Goal: Task Accomplishment & Management: Use online tool/utility

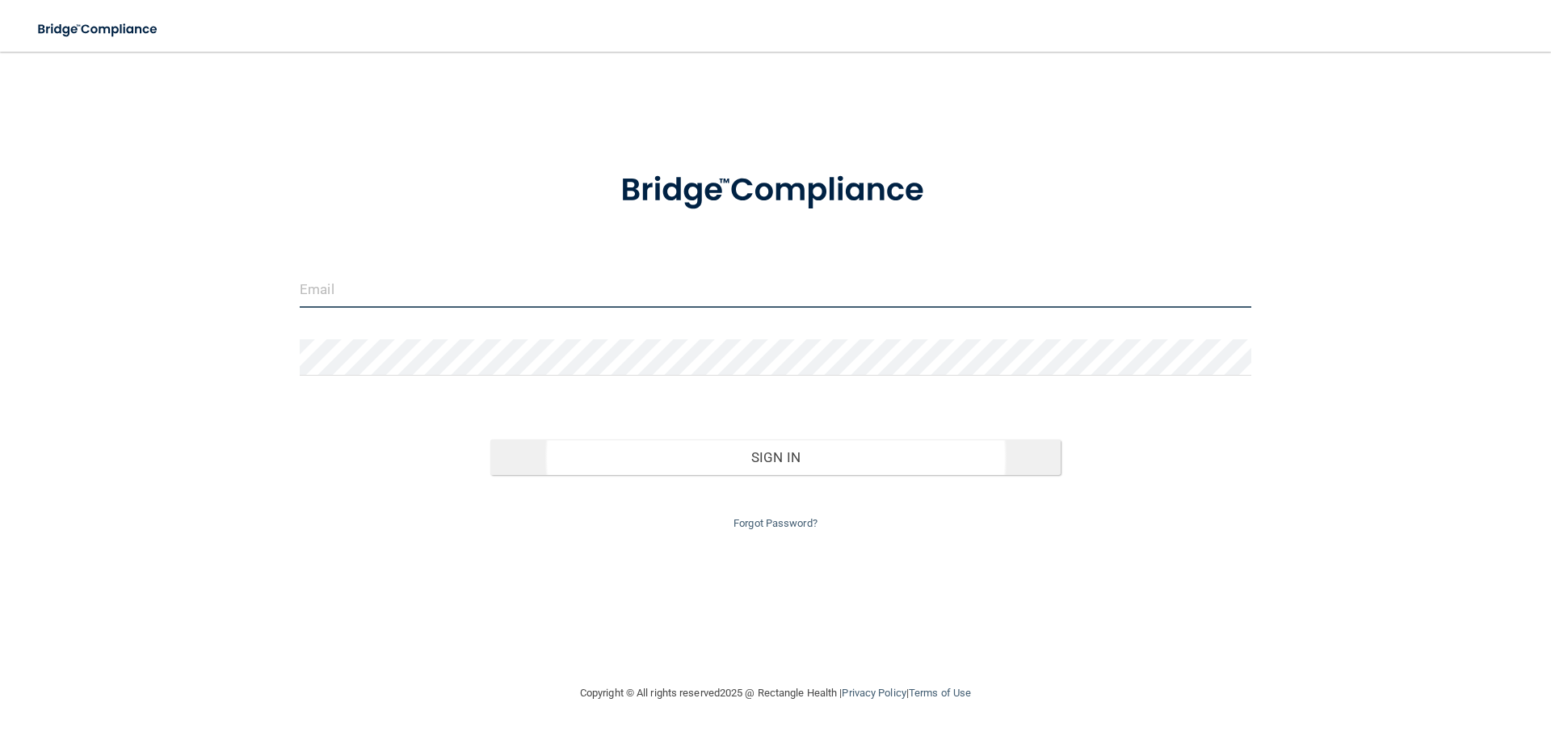
type input "[EMAIL_ADDRESS][DOMAIN_NAME]"
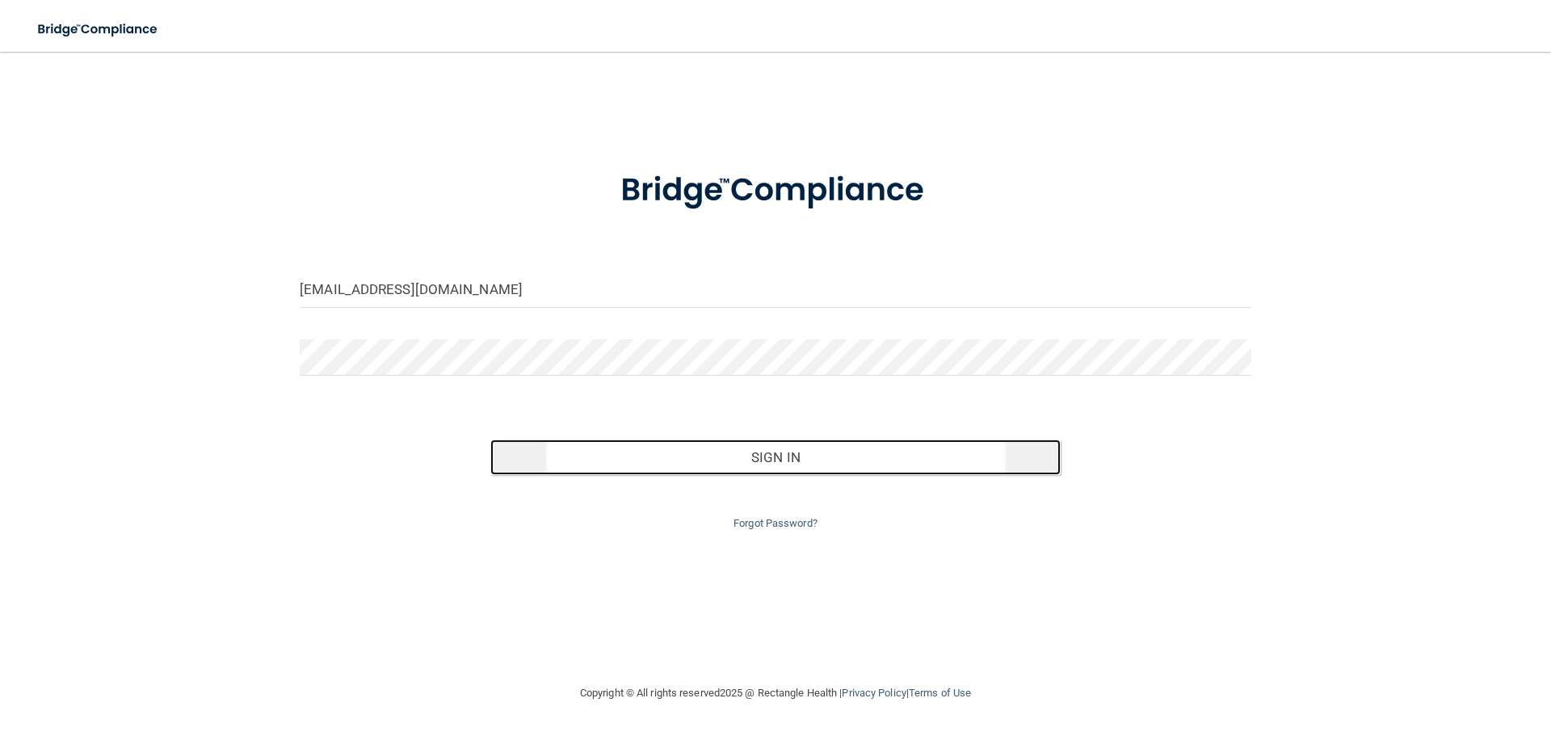
click at [712, 460] on button "Sign In" at bounding box center [775, 458] width 571 height 36
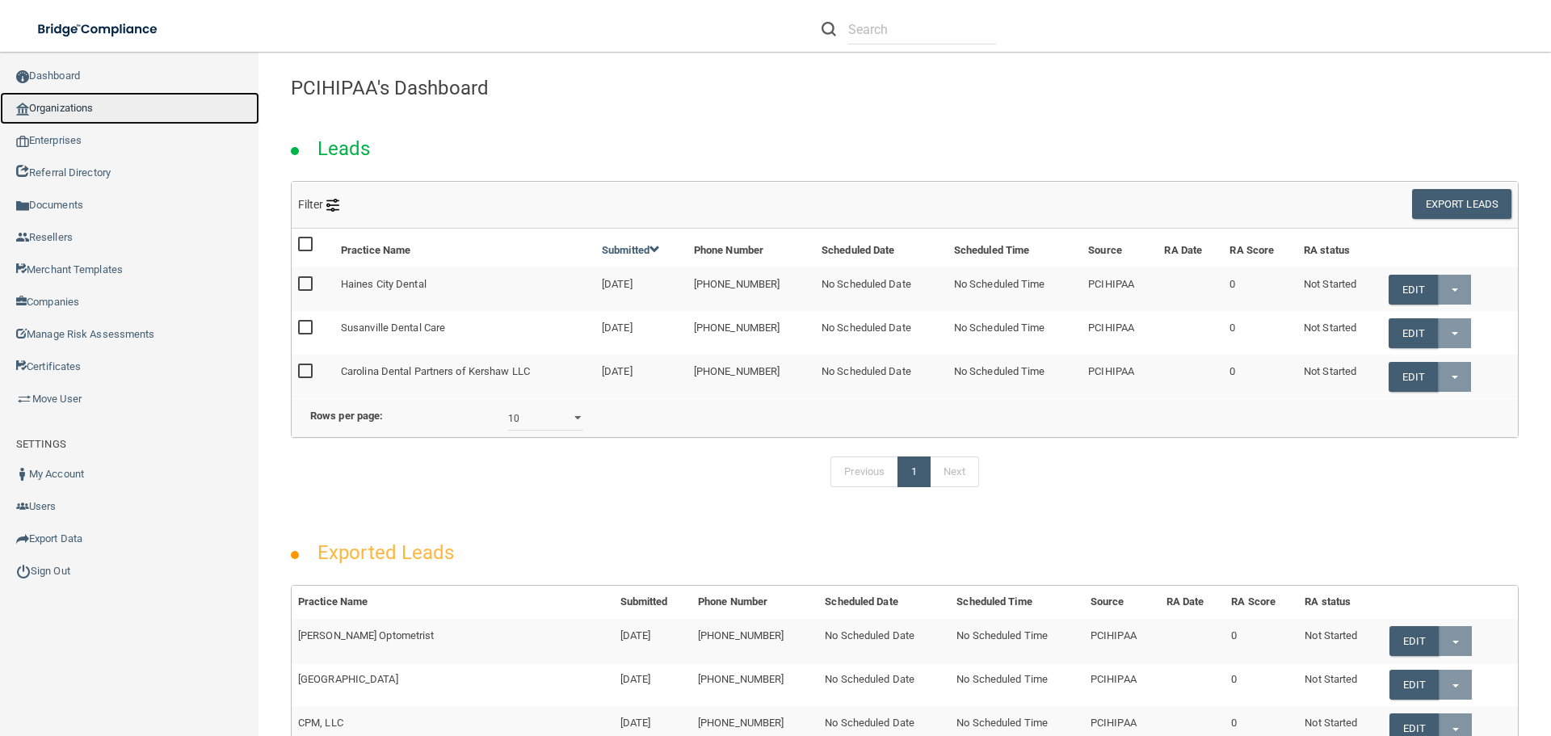
click at [43, 115] on link "Organizations" at bounding box center [129, 108] width 259 height 32
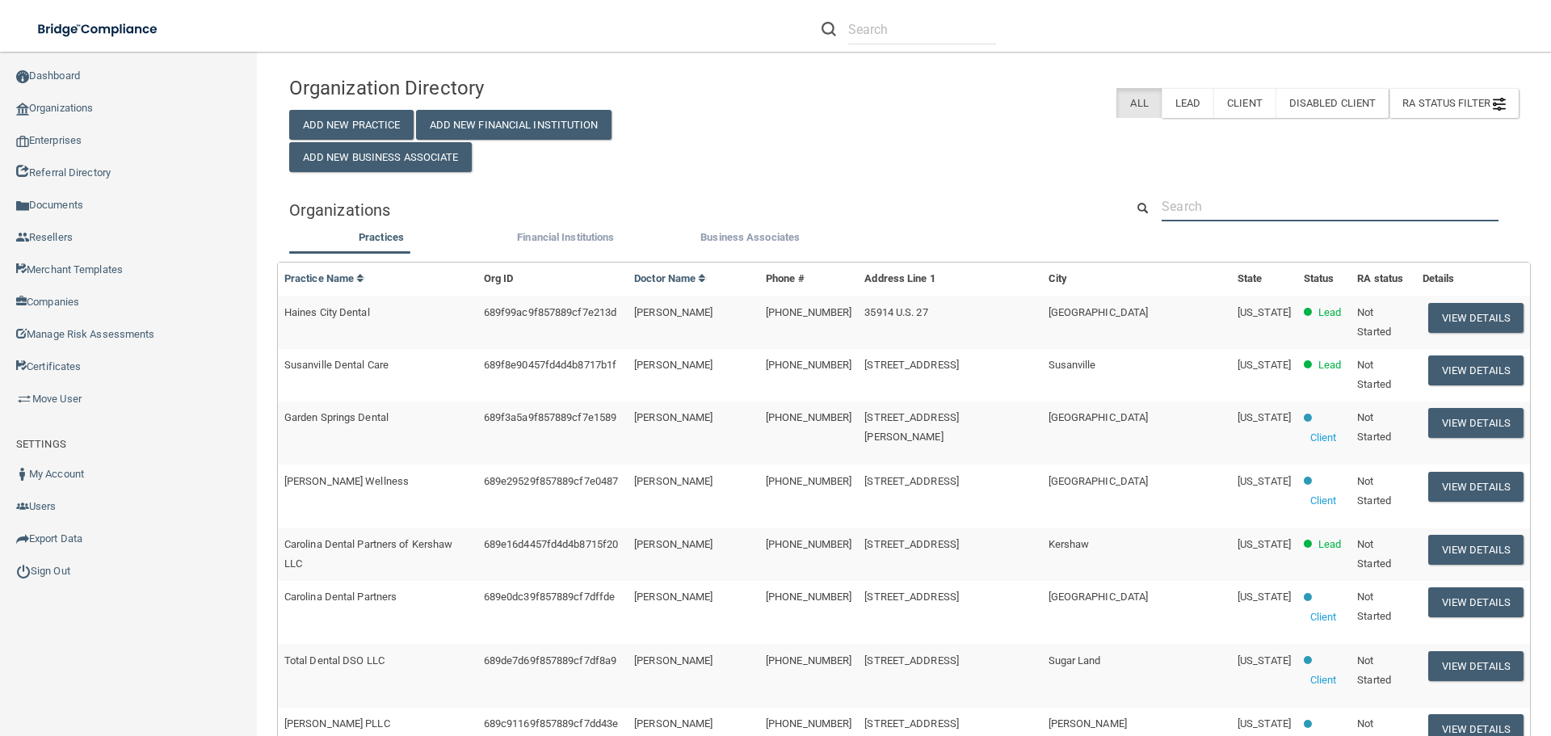
click at [1216, 210] on input "text" at bounding box center [1330, 206] width 337 height 30
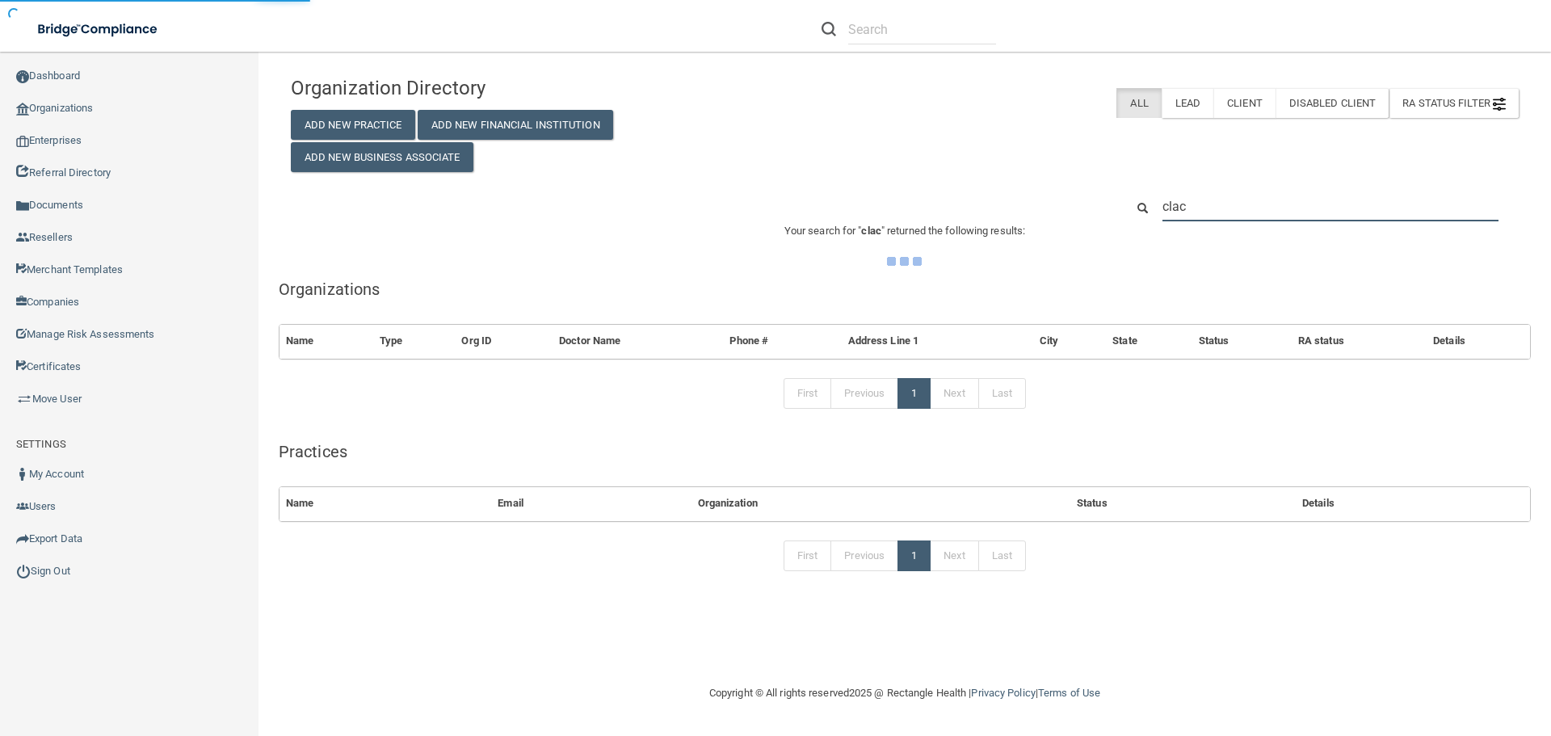
type input "clacy"
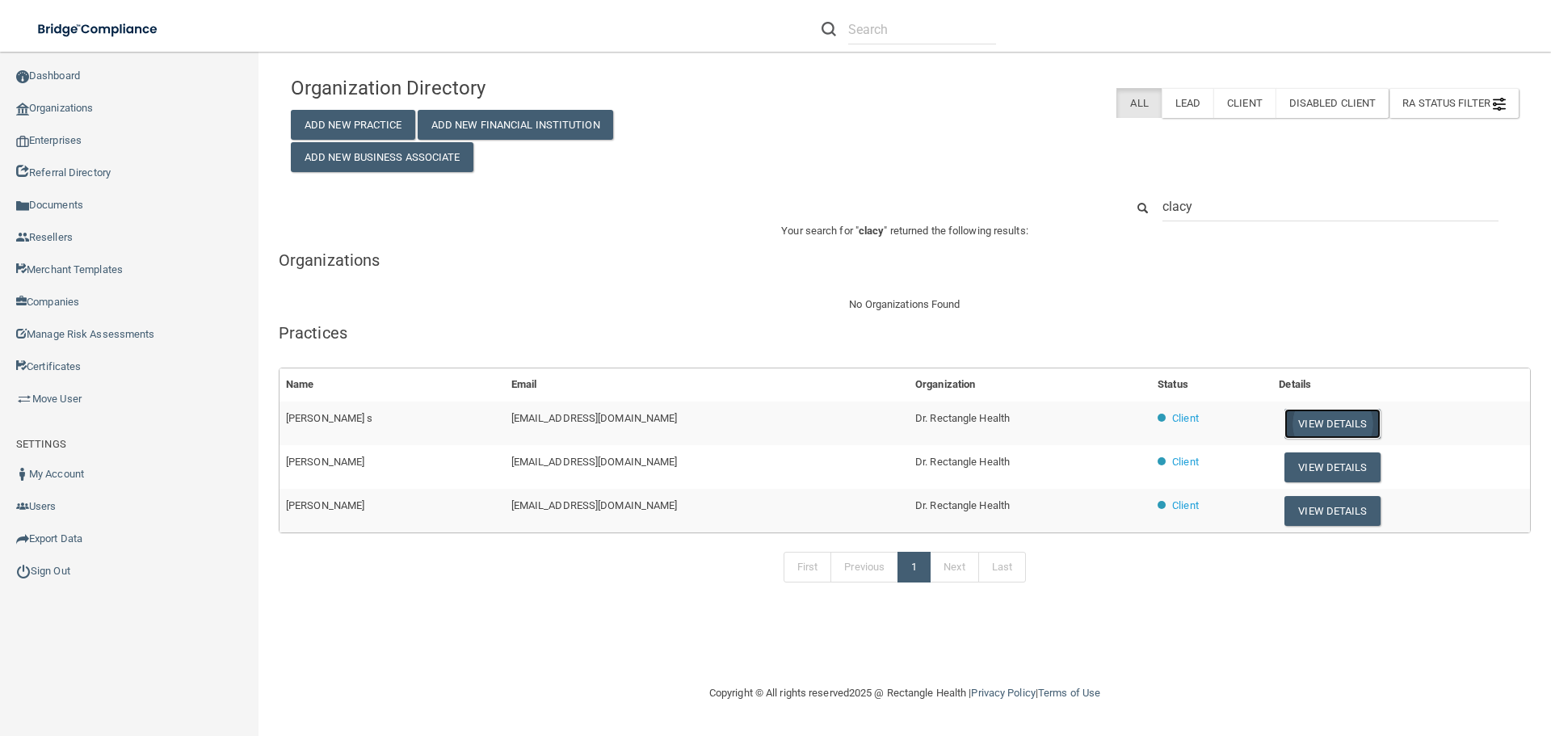
click at [1285, 425] on button "View Details" at bounding box center [1332, 424] width 95 height 30
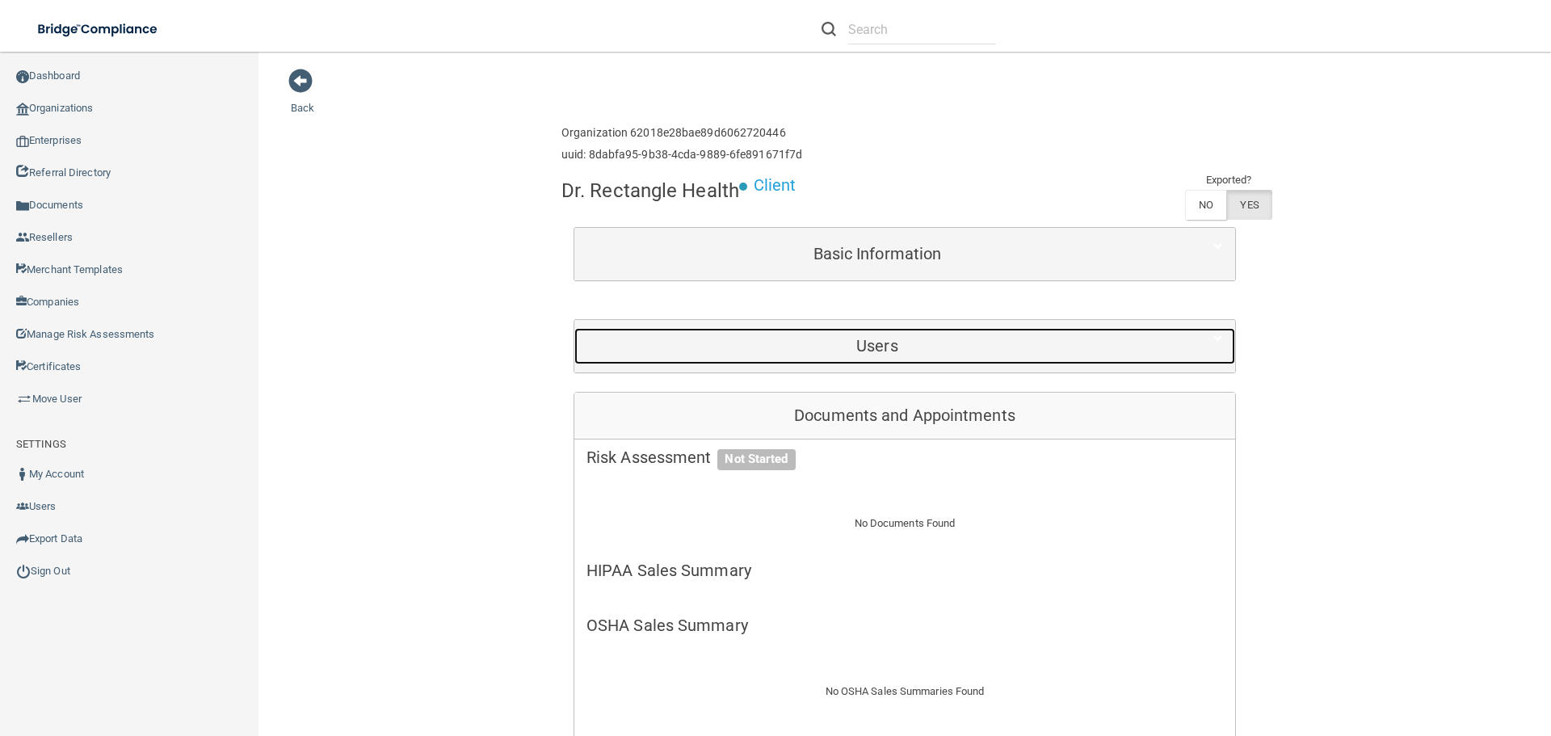
click at [873, 328] on div "Users" at bounding box center [877, 346] width 606 height 36
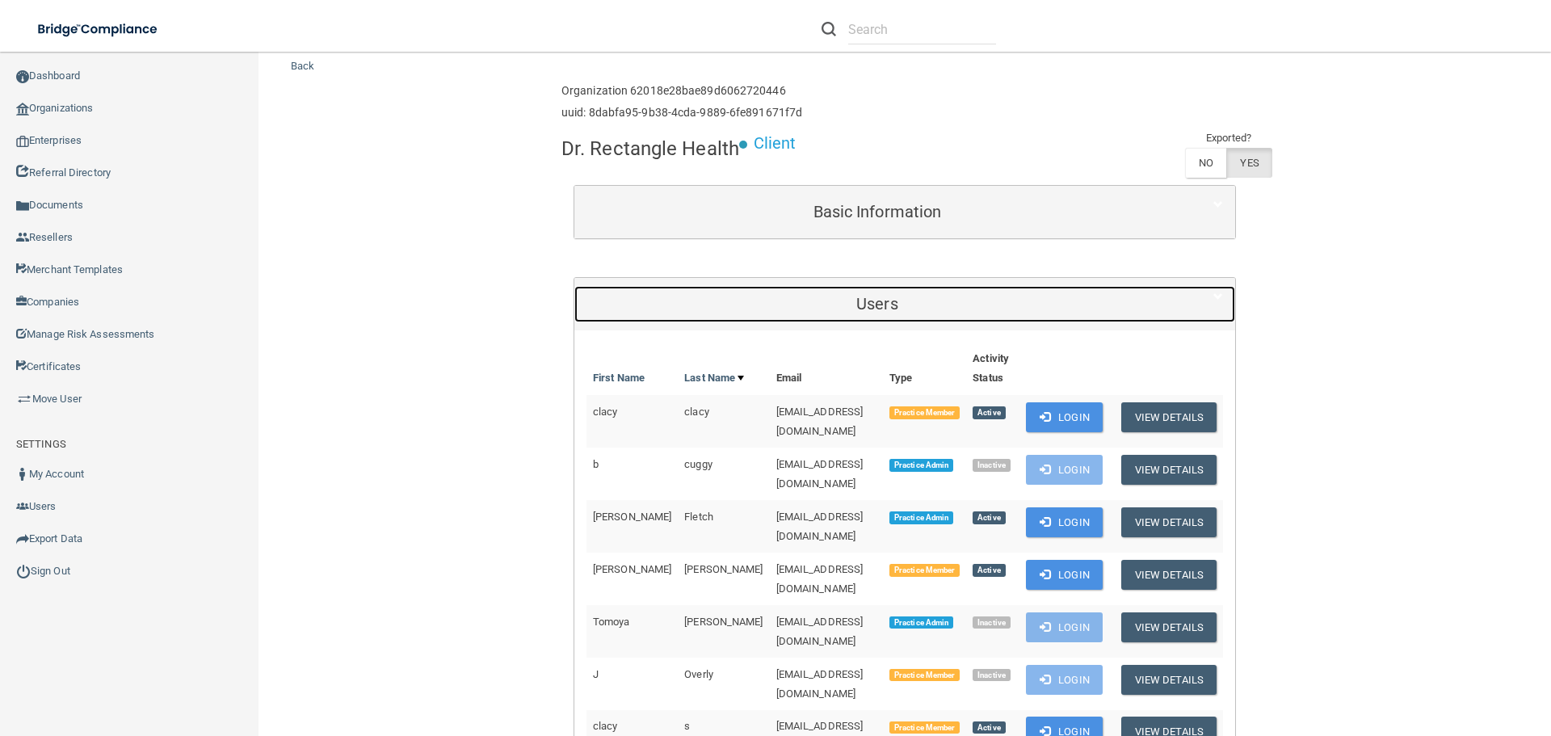
scroll to position [81, 0]
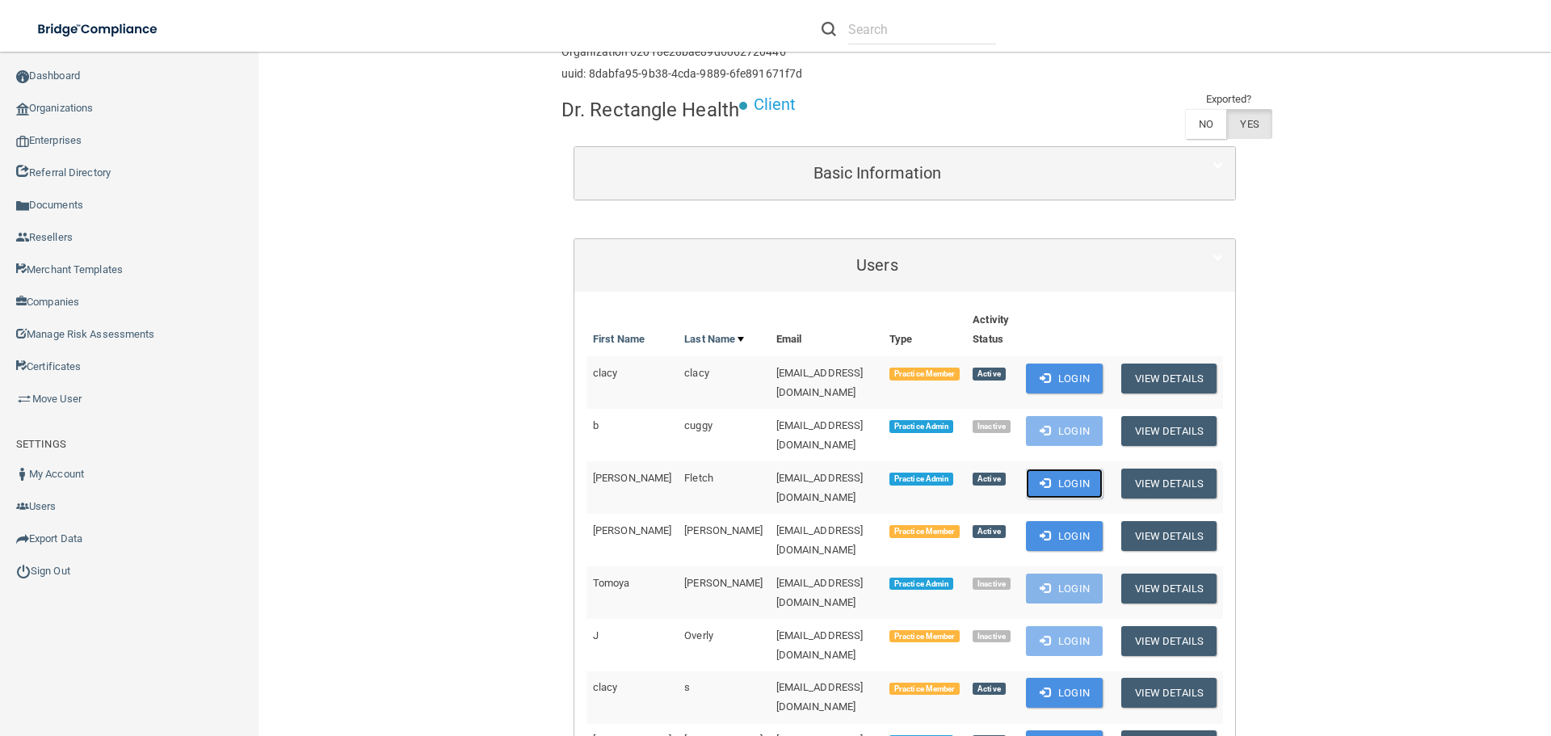
click at [1061, 469] on button "Login" at bounding box center [1064, 484] width 77 height 30
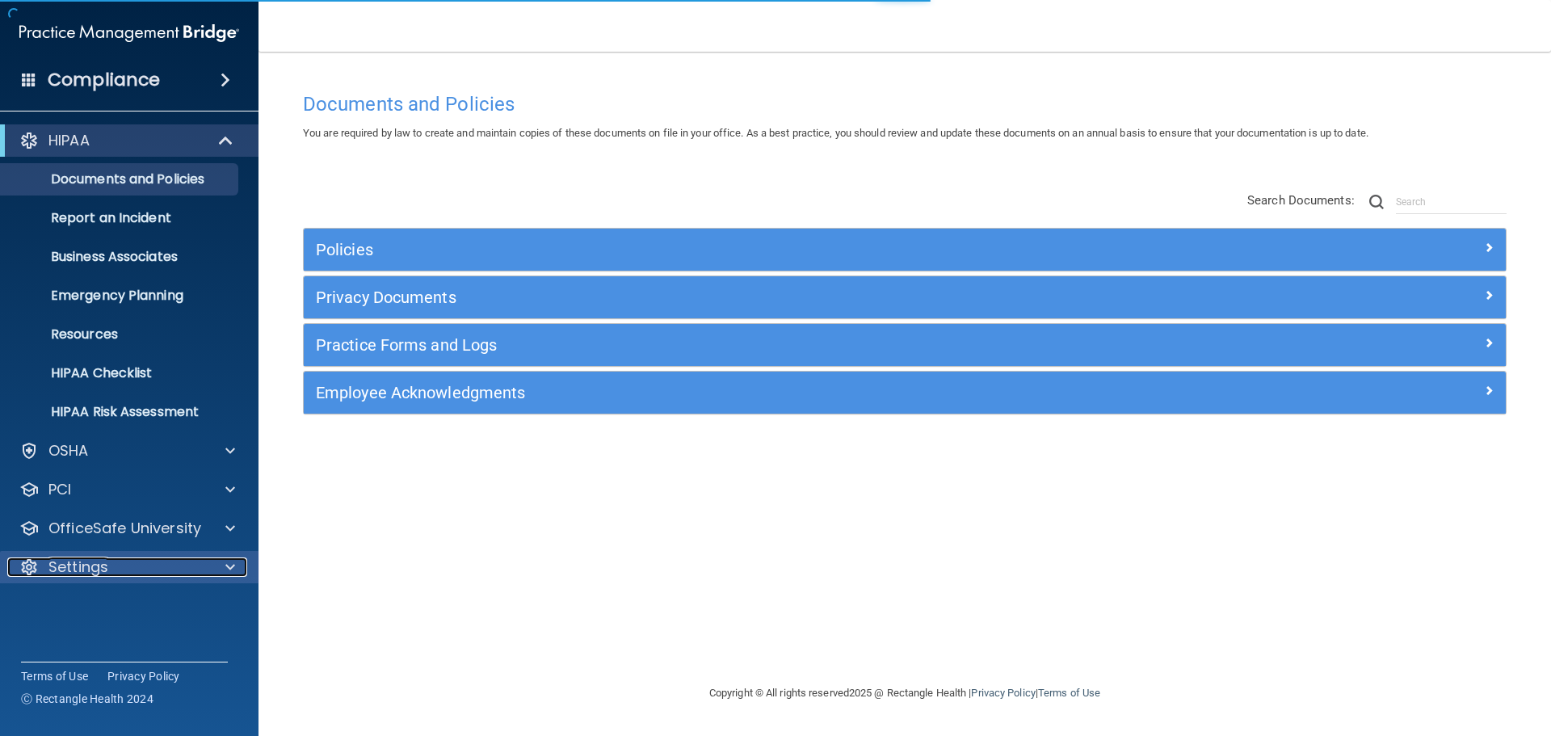
click at [190, 567] on div "Settings" at bounding box center [107, 567] width 200 height 19
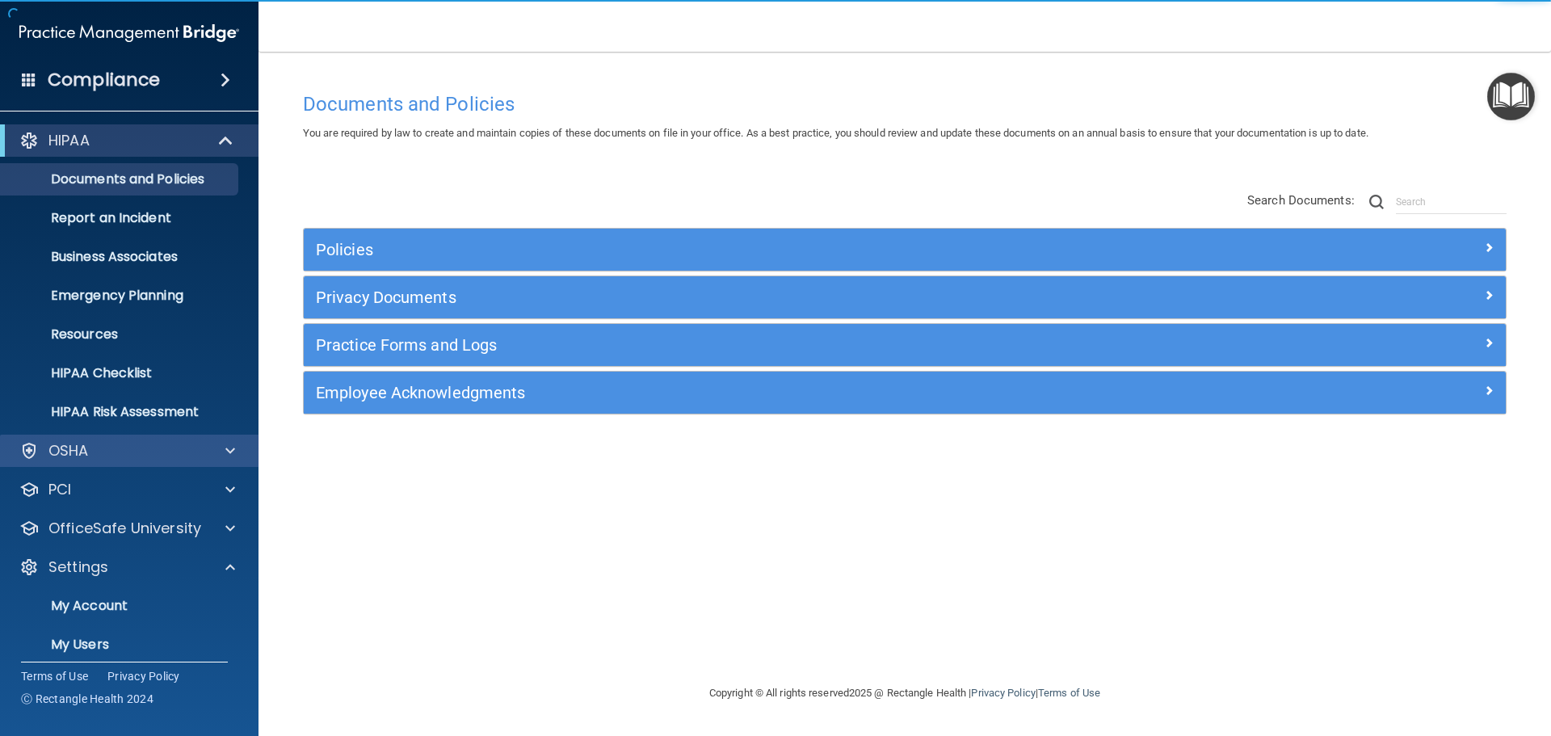
click at [198, 435] on div "OSHA" at bounding box center [129, 451] width 259 height 32
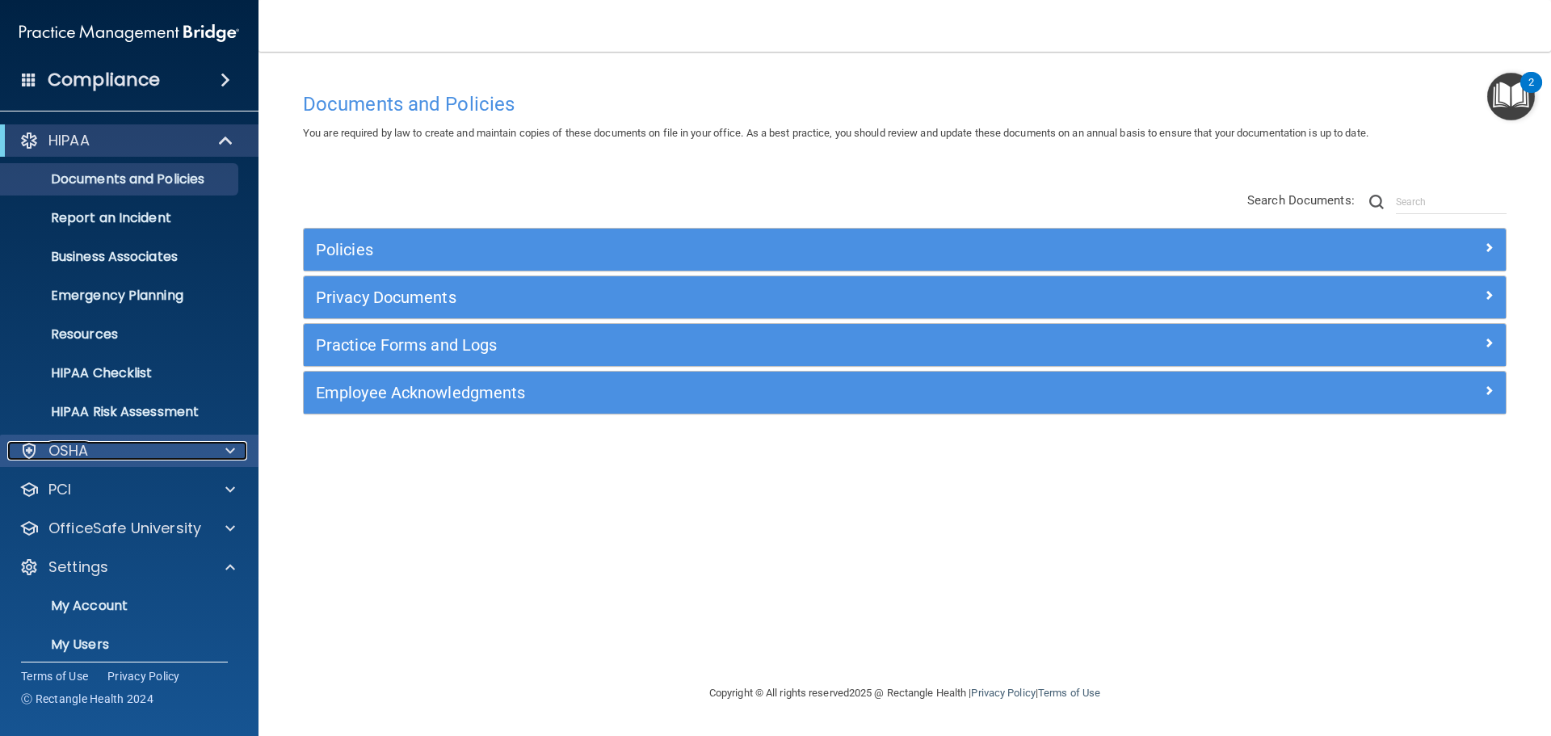
click at [228, 444] on span at bounding box center [230, 450] width 10 height 19
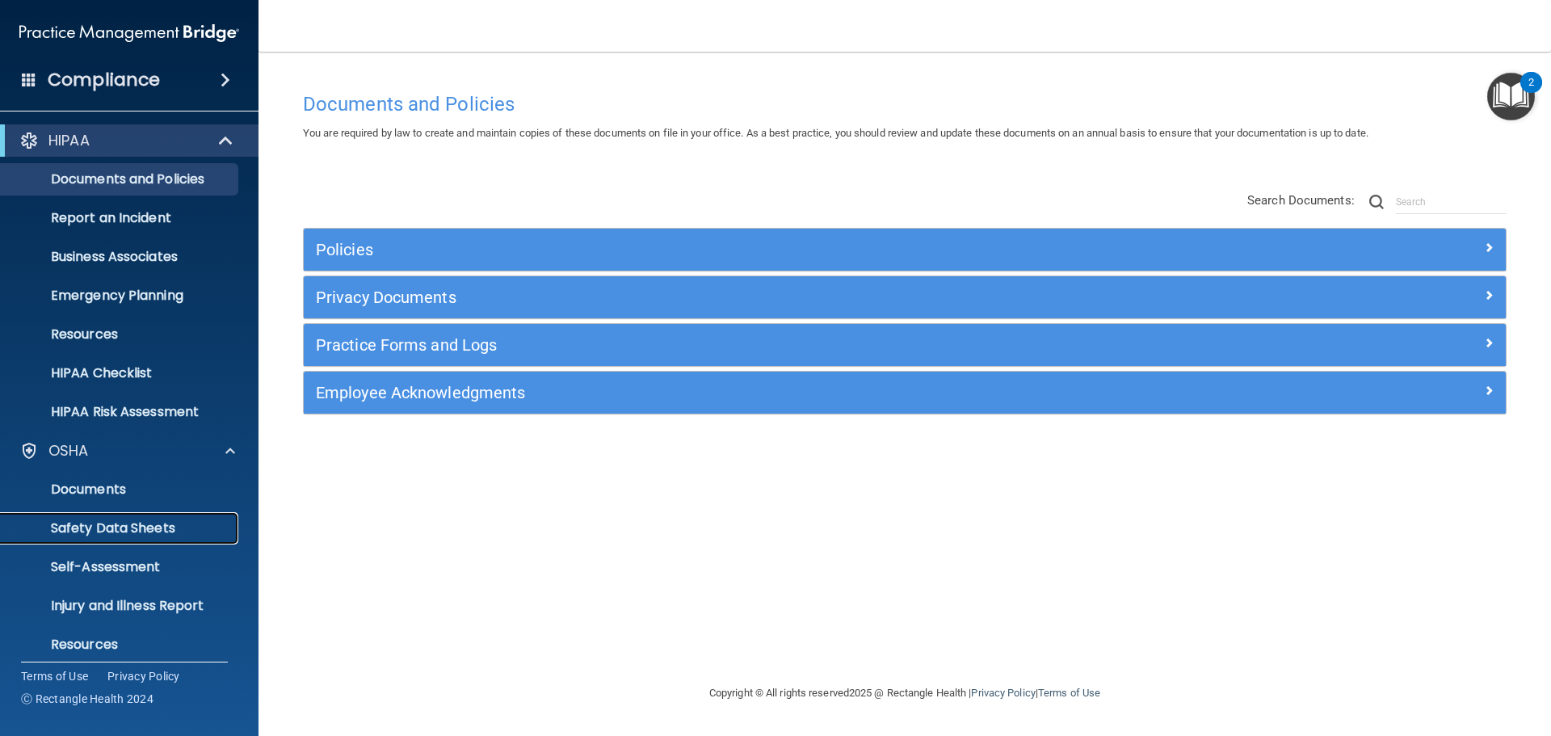
click at [141, 532] on p "Safety Data Sheets" at bounding box center [121, 528] width 221 height 16
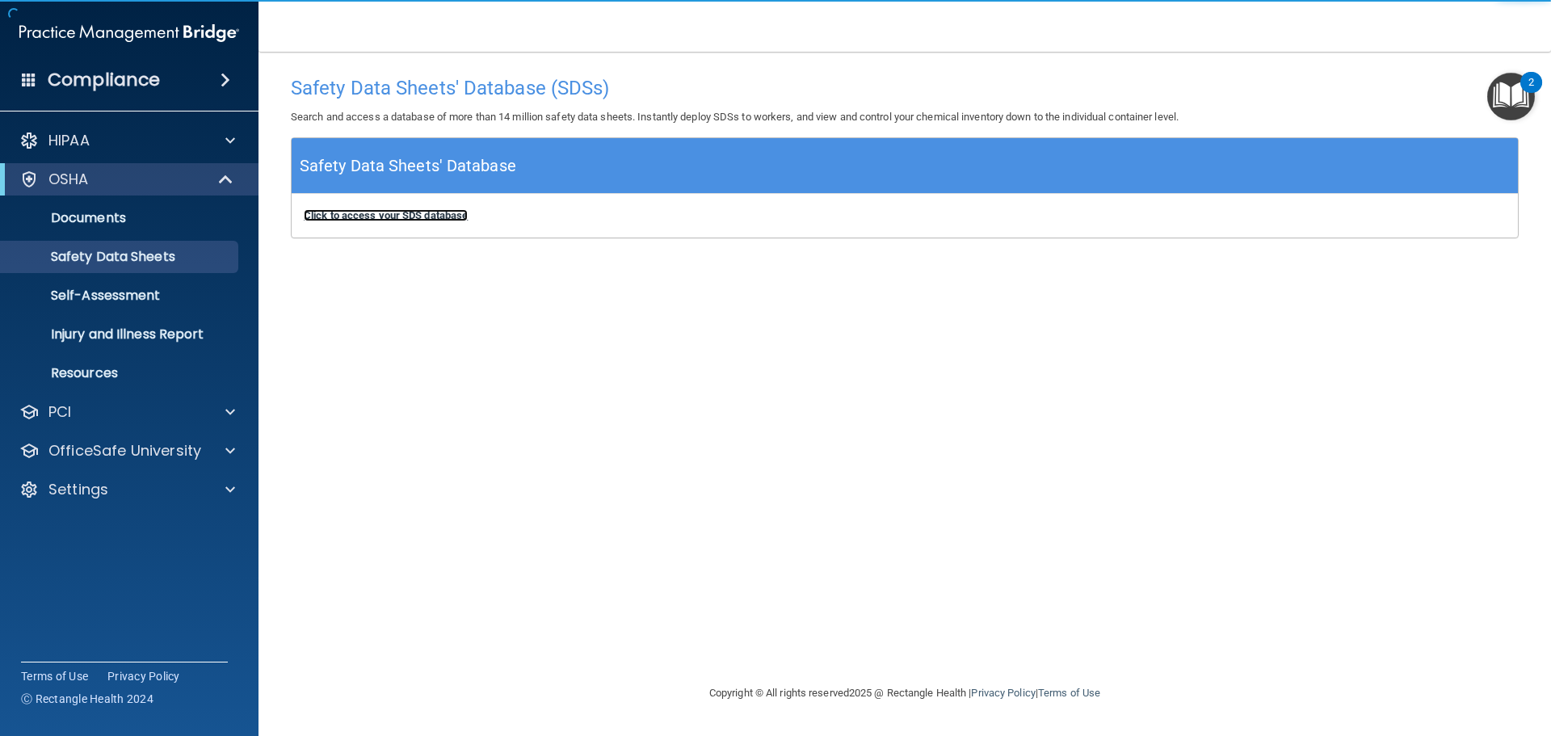
click at [419, 214] on b "Click to access your SDS database" at bounding box center [386, 215] width 164 height 12
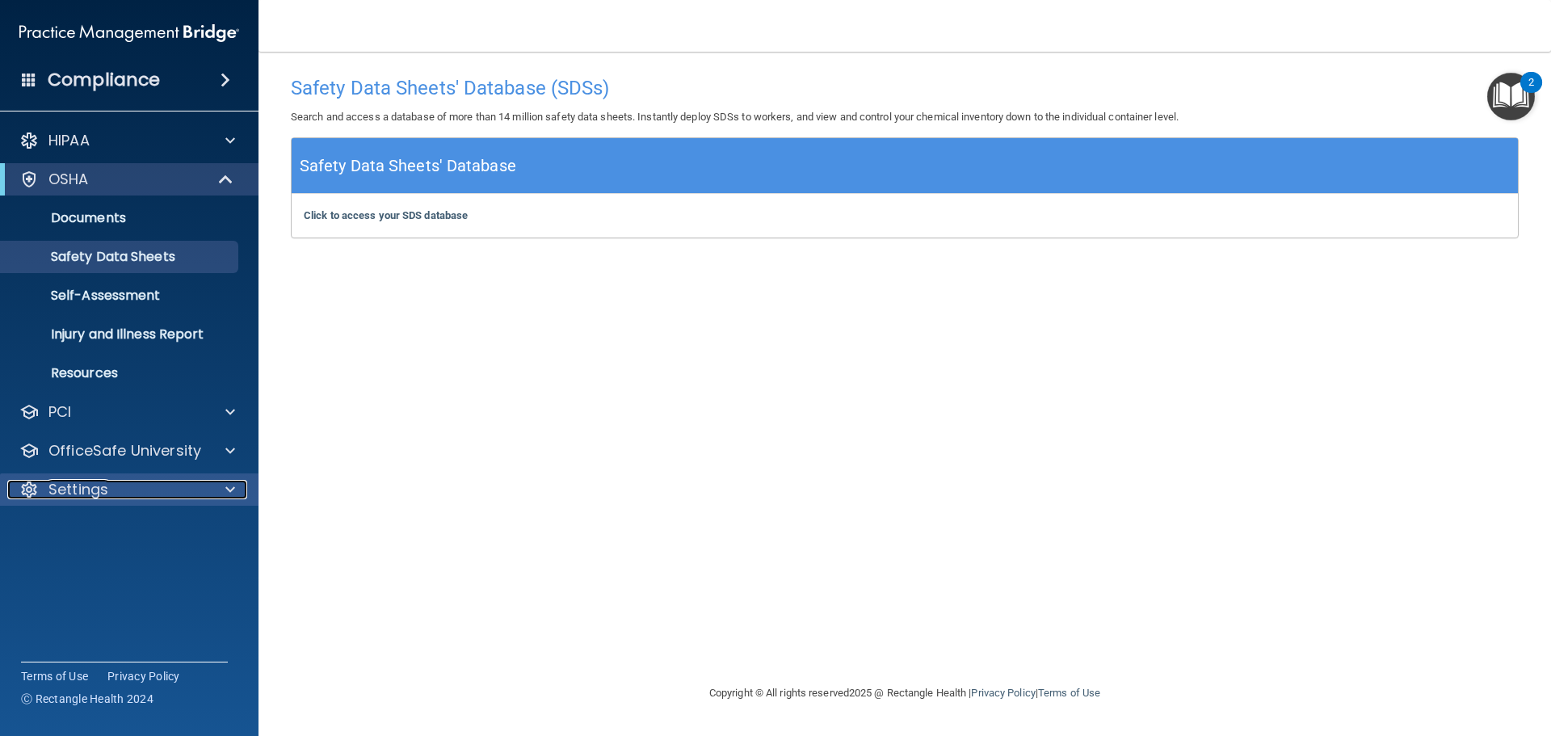
click at [236, 494] on div at bounding box center [228, 489] width 40 height 19
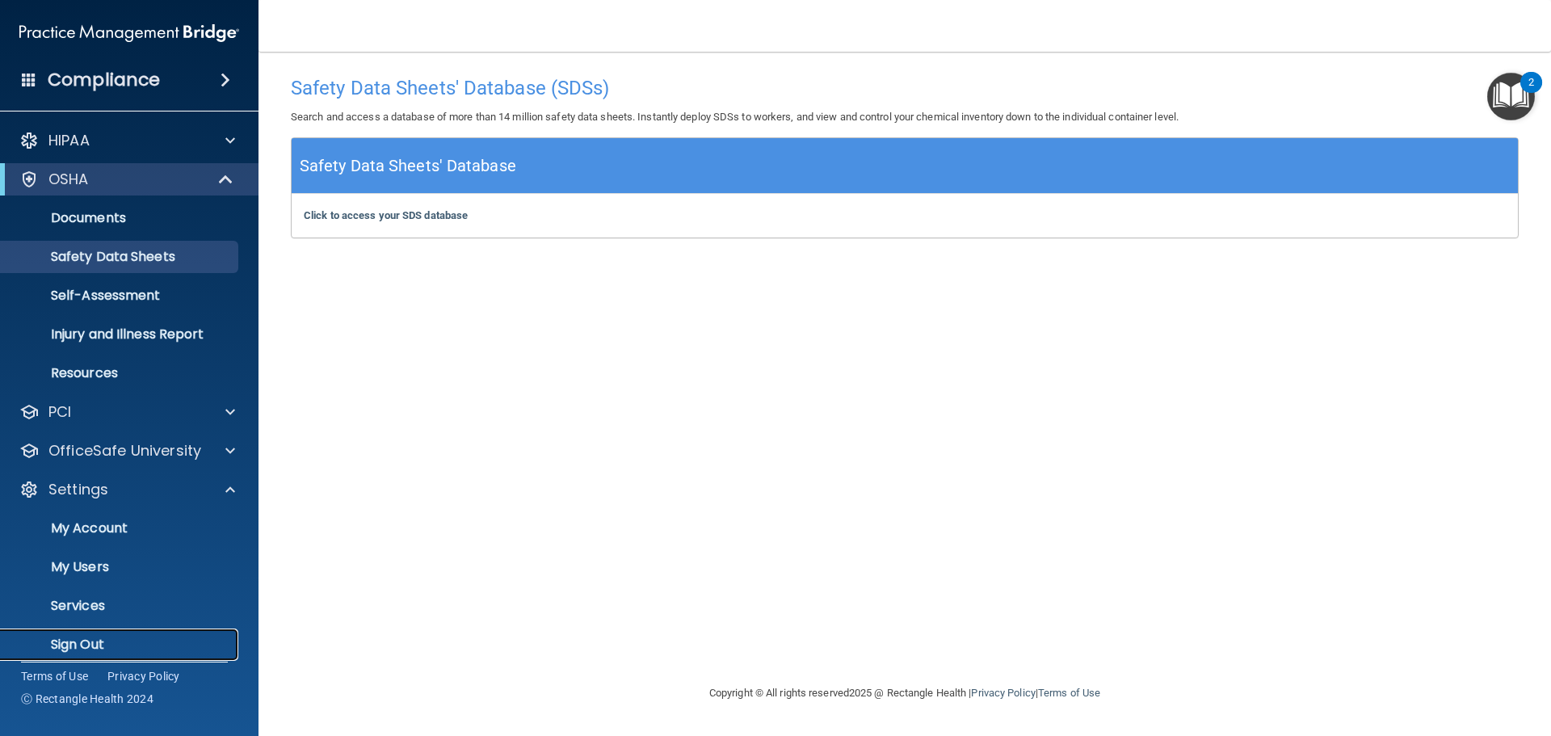
click at [98, 646] on p "Sign Out" at bounding box center [121, 645] width 221 height 16
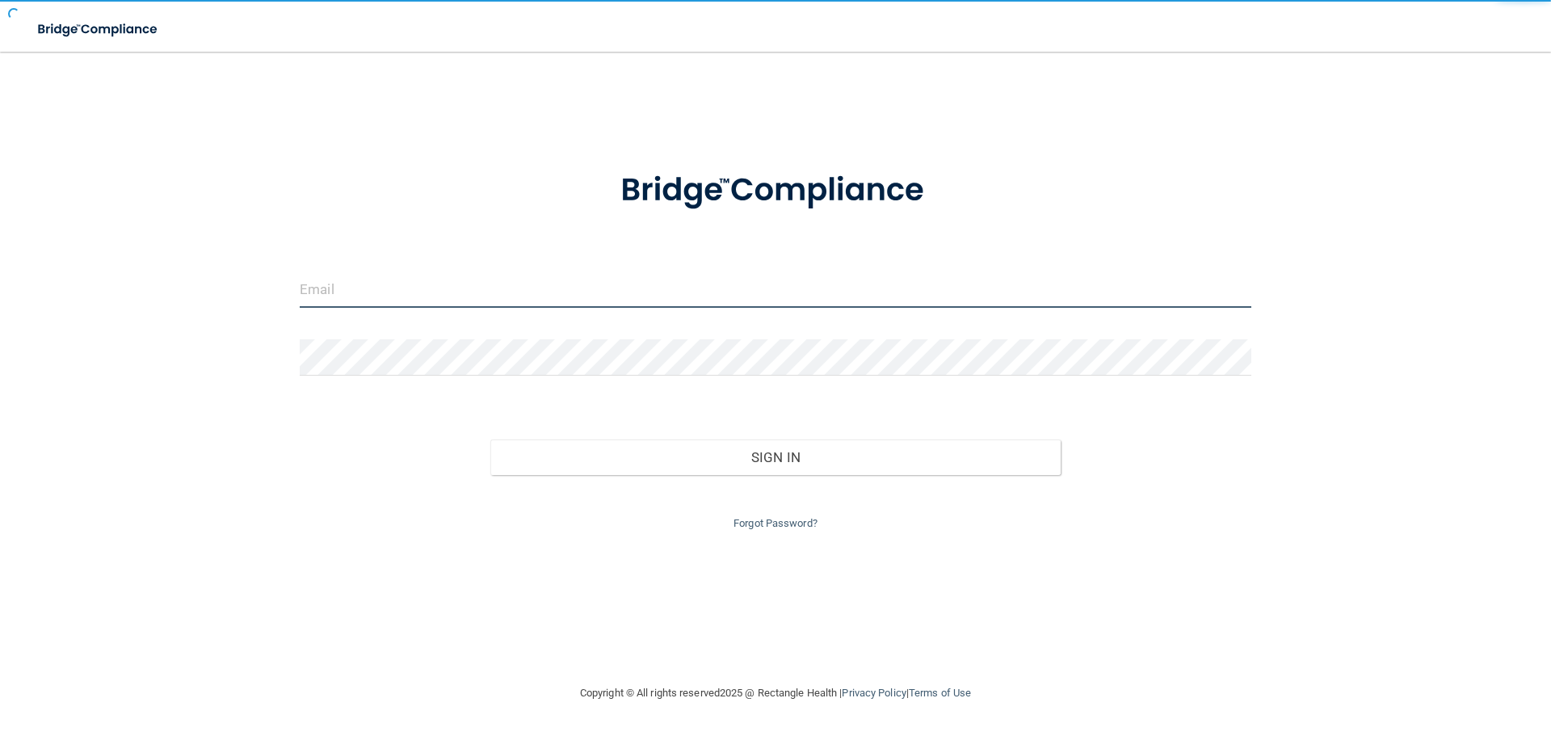
type input "[EMAIL_ADDRESS][DOMAIN_NAME]"
